Goal: Task Accomplishment & Management: Use online tool/utility

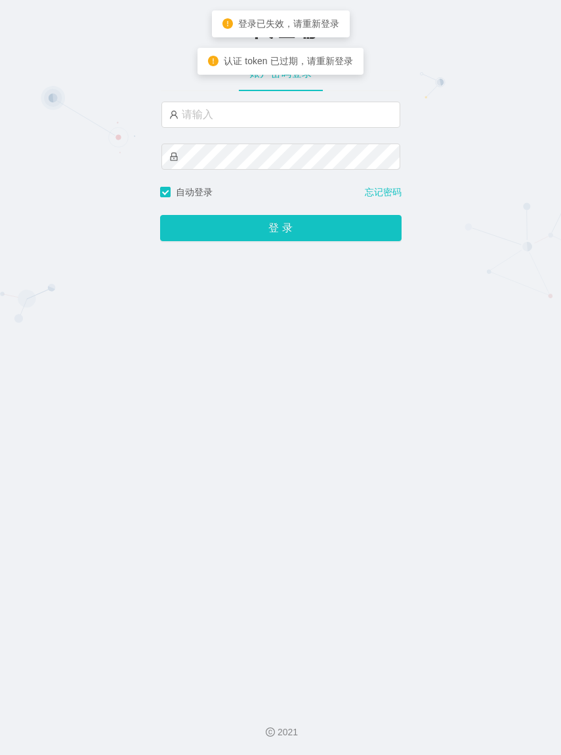
type input "azhong02"
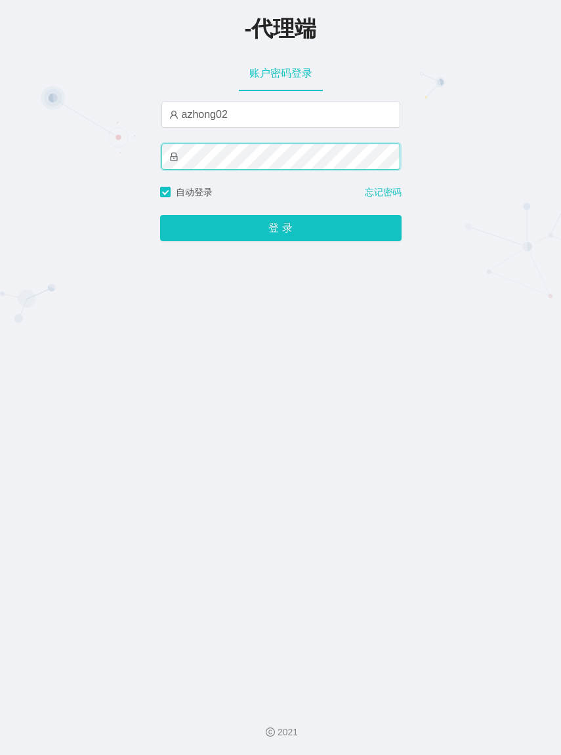
click at [160, 215] on button "登 录" at bounding box center [280, 228] width 241 height 26
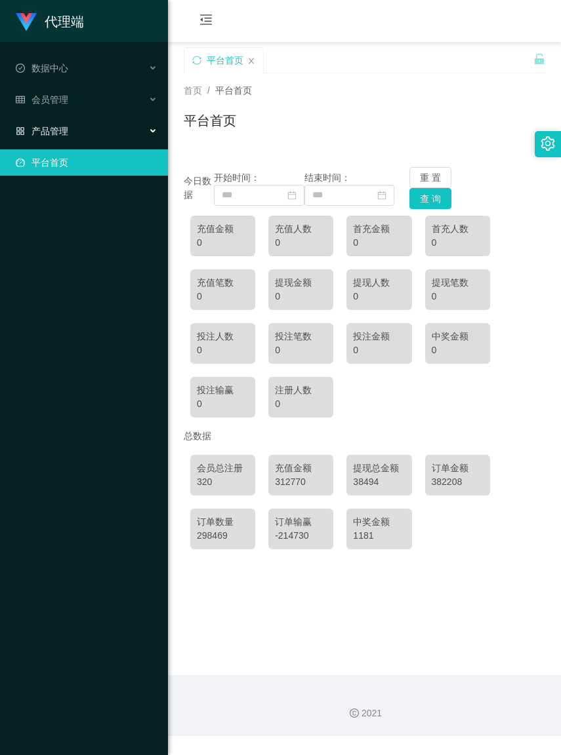
click at [64, 136] on span "产品管理" at bounding box center [42, 131] width 52 height 10
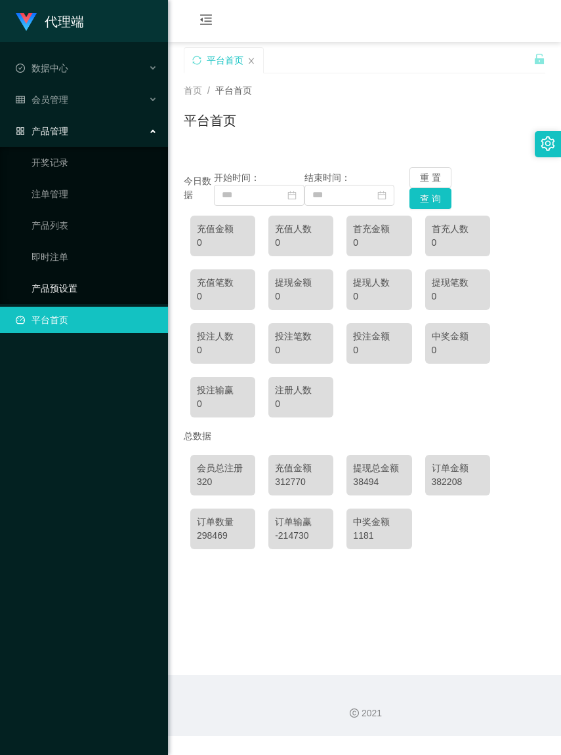
click at [71, 279] on link "产品预设置" at bounding box center [94, 288] width 126 height 26
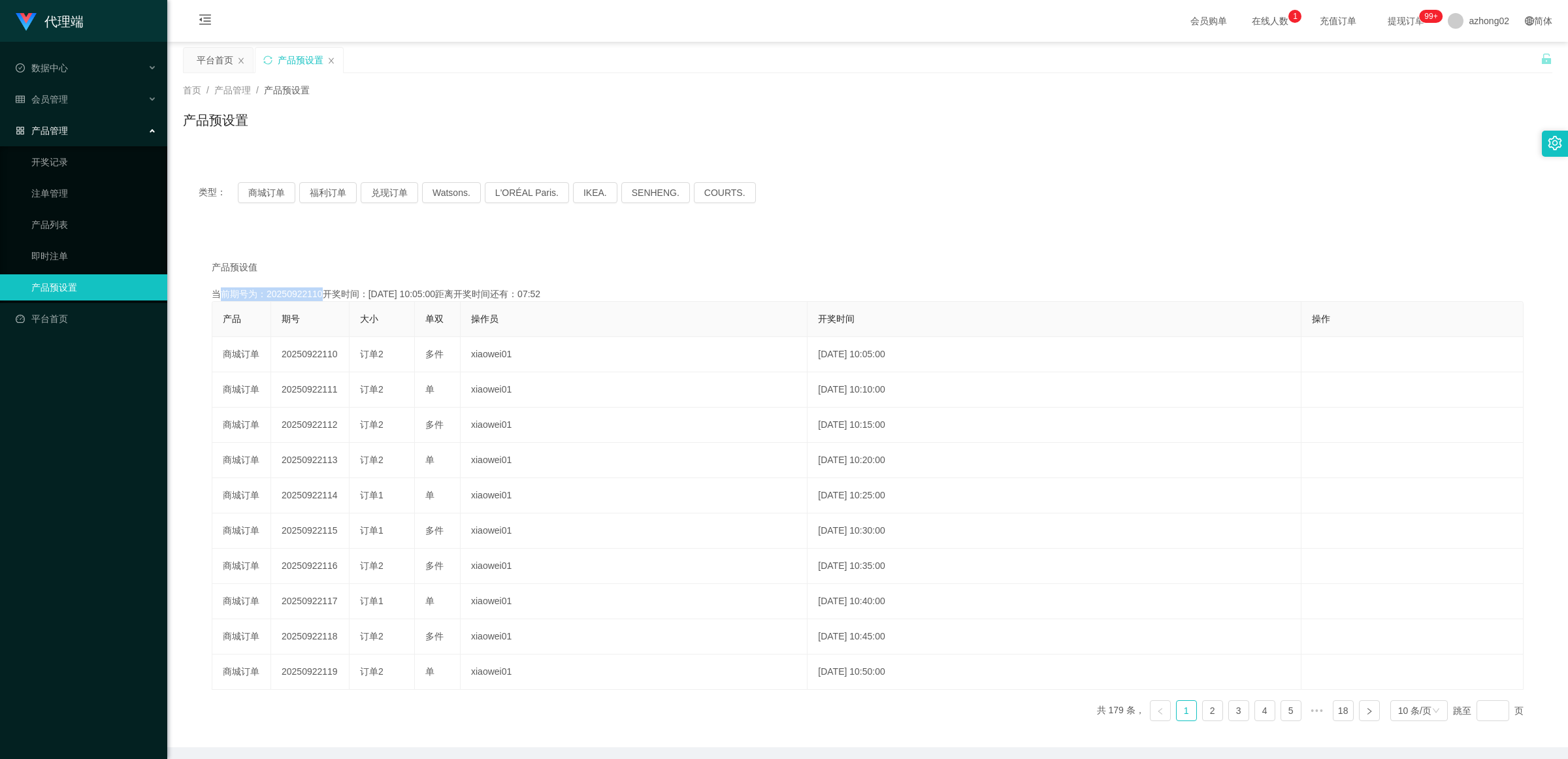
drag, startPoint x: 261, startPoint y: 292, endPoint x: 315, endPoint y: 294, distance: 54.0
click at [315, 294] on div "当前期号为：20250922110开奖时间：[DATE] 10:05:00距离开奖时间还有：07:52" at bounding box center [867, 295] width 1312 height 14
copy div "当前期号为：2025092211"
click at [318, 292] on div "当前期号为：20250922110开奖时间：[DATE] 10:05:00距离开奖时间还有：07:51" at bounding box center [867, 295] width 1312 height 14
drag, startPoint x: 318, startPoint y: 292, endPoint x: 308, endPoint y: 292, distance: 10.0
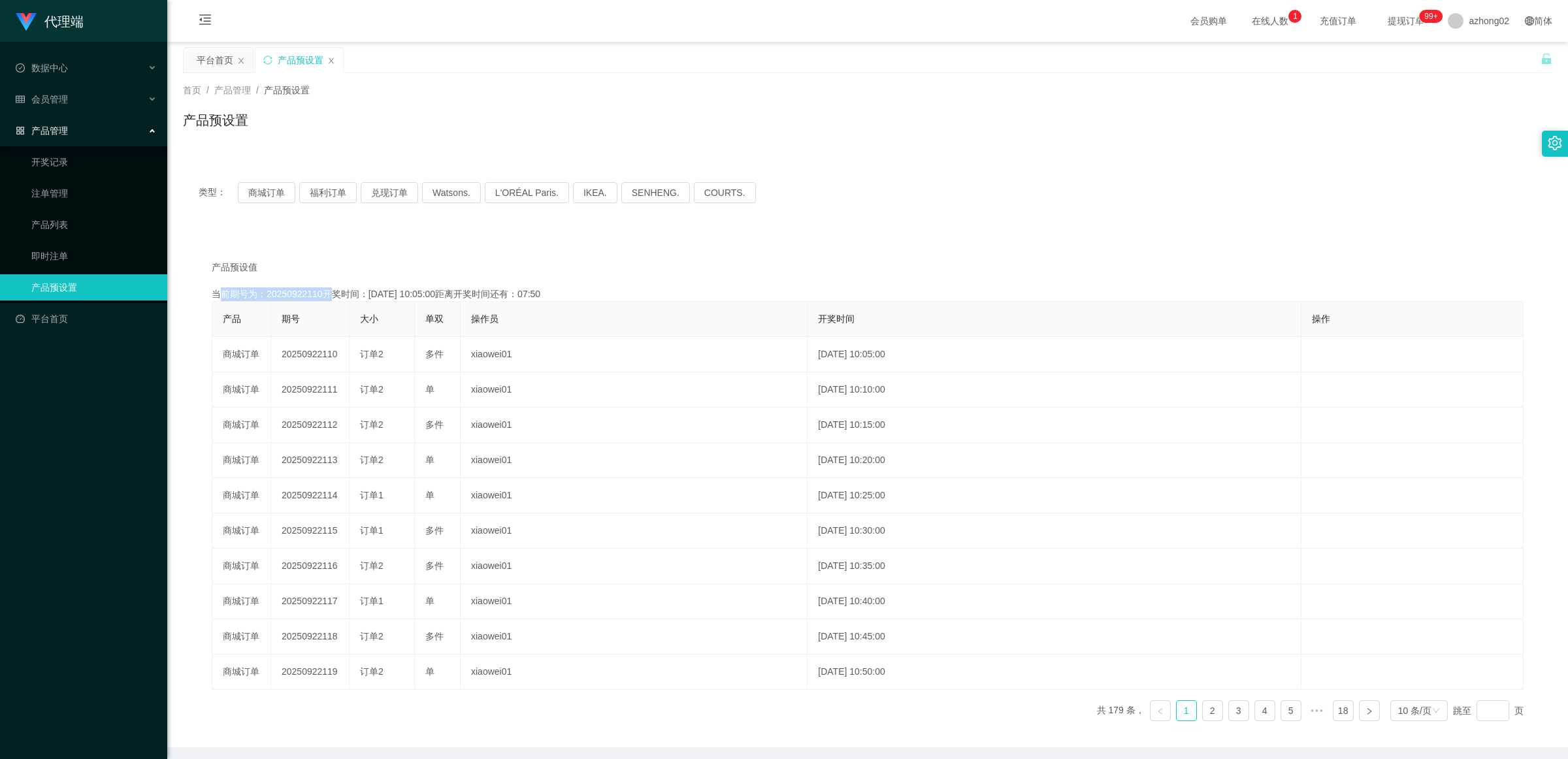
click at [308, 292] on div "当前期号为：20250922110开奖时间：[DATE] 10:05:00距离开奖时间还有：07:50" at bounding box center [867, 295] width 1312 height 14
copy div "当前期号为：20250922110"
drag, startPoint x: 319, startPoint y: 292, endPoint x: 306, endPoint y: 292, distance: 13.0
click at [306, 292] on div "当前期号为：20250922110开奖时间：[DATE] 10:05:00距离开奖时间还有：07:48" at bounding box center [867, 295] width 1312 height 14
drag, startPoint x: 319, startPoint y: 293, endPoint x: 312, endPoint y: 294, distance: 7.1
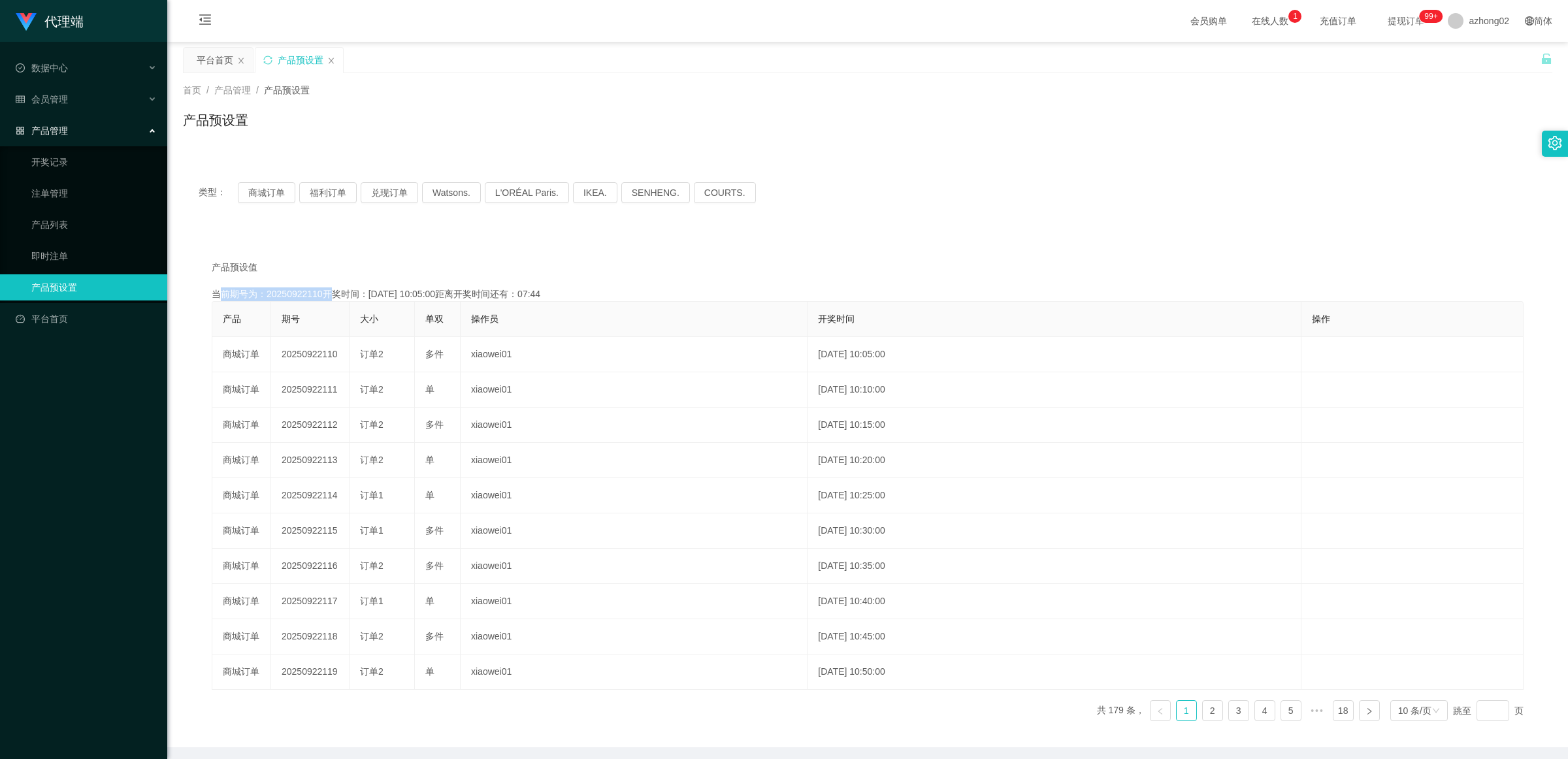
click at [320, 292] on div "当前期号为：20250922110开奖时间：[DATE] 10:05:00距离开奖时间还有：07:44" at bounding box center [867, 295] width 1312 height 14
drag, startPoint x: 262, startPoint y: 291, endPoint x: 272, endPoint y: 291, distance: 10.0
click at [272, 291] on div "当前期号为：20250922110开奖时间：[DATE] 10:05:00距离开奖时间还有：07:42" at bounding box center [867, 295] width 1312 height 14
click at [289, 282] on div "产品预设值 添加期号 当前期号为：20250922110开奖时间：[DATE] 10:05:00距离开奖时间还有：07:42 产品 期号 大小 单双 操作员 …" at bounding box center [867, 496] width 1338 height 471
drag, startPoint x: 265, startPoint y: 294, endPoint x: 275, endPoint y: 294, distance: 10.0
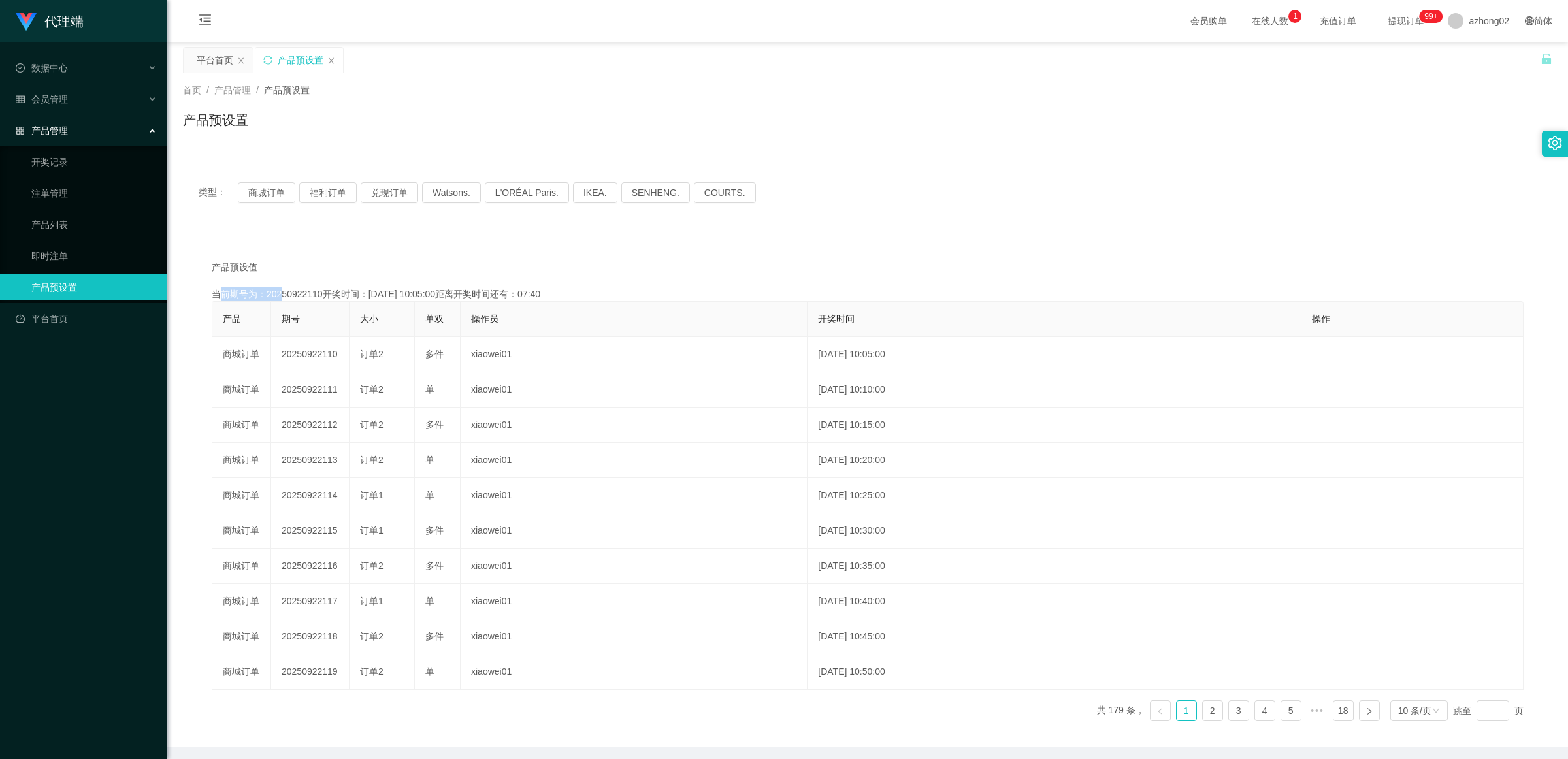
click at [275, 294] on div "当前期号为：20250922110开奖时间：[DATE] 10:05:00距离开奖时间还有：07:40" at bounding box center [867, 295] width 1312 height 14
click at [285, 286] on div "产品预设值 添加期号 当前期号为：20250922110开奖时间：[DATE] 10:05:00距离开奖时间还有：07:40 产品 期号 大小 单双 操作员 …" at bounding box center [867, 496] width 1338 height 471
drag, startPoint x: 318, startPoint y: 291, endPoint x: 279, endPoint y: 292, distance: 39.0
click at [273, 292] on div "当前期号为：20250922110开奖时间：[DATE] 10:05:00距离开奖时间还有：07:37" at bounding box center [867, 295] width 1312 height 14
copy div "当前期号为：2"
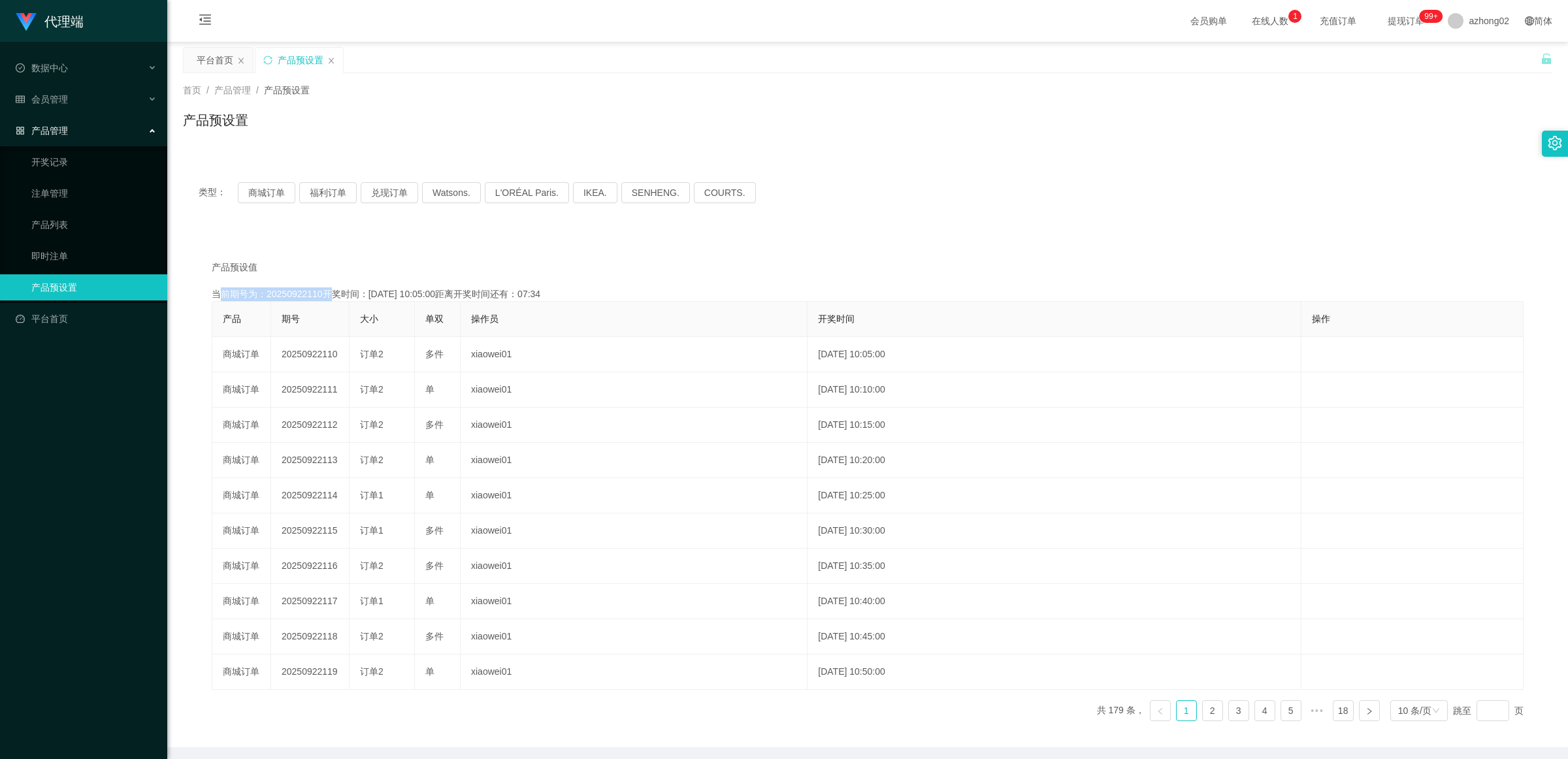
click at [319, 293] on div "当前期号为：20250922110开奖时间：[DATE] 10:05:00距离开奖时间还有：07:34" at bounding box center [867, 295] width 1312 height 14
drag, startPoint x: 265, startPoint y: 292, endPoint x: 307, endPoint y: 291, distance: 42.0
click at [307, 291] on div "当前期号为：20250922110开奖时间：[DATE] 10:05:00距离开奖时间还有：07:30" at bounding box center [867, 295] width 1312 height 14
copy div "当前期号为：20250922"
